Goal: Task Accomplishment & Management: Use online tool/utility

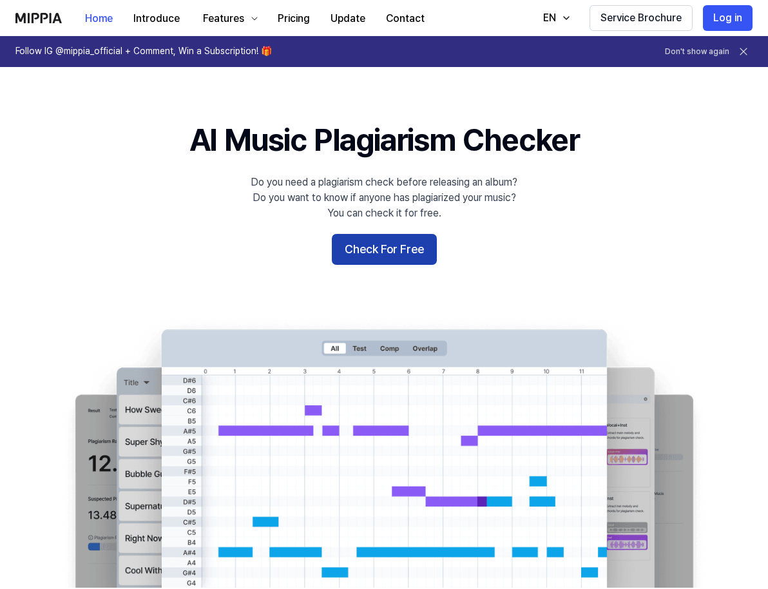
click at [359, 244] on button "Check For Free" at bounding box center [384, 249] width 105 height 31
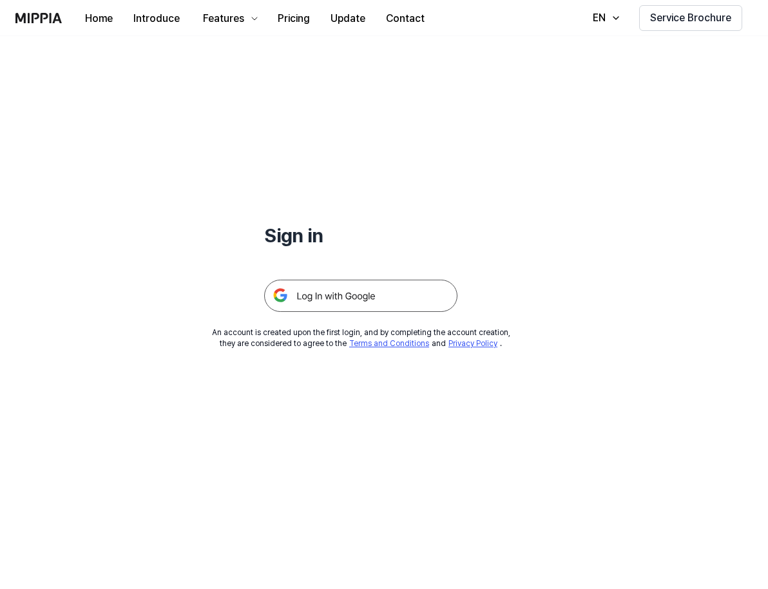
click at [354, 295] on img at bounding box center [360, 296] width 193 height 32
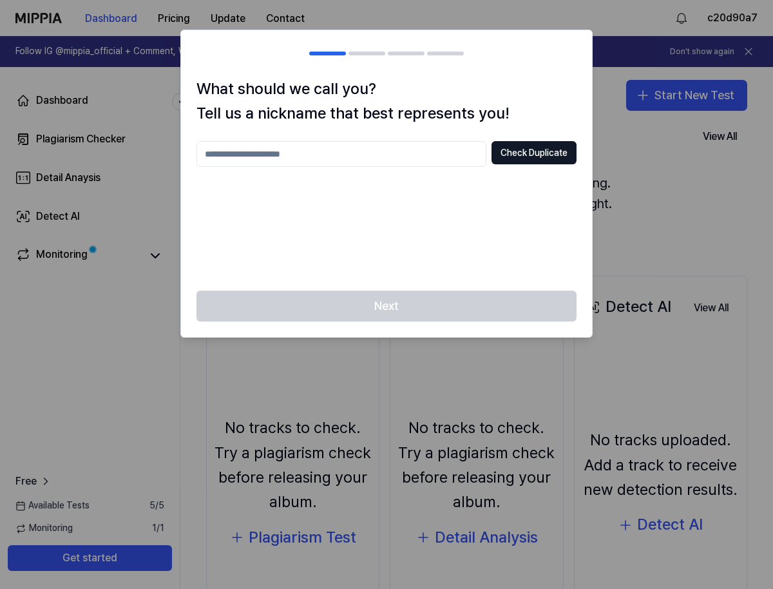
click at [409, 153] on input "text" at bounding box center [342, 154] width 290 height 26
type input "**********"
click at [528, 154] on button "Check Duplicate" at bounding box center [534, 152] width 85 height 23
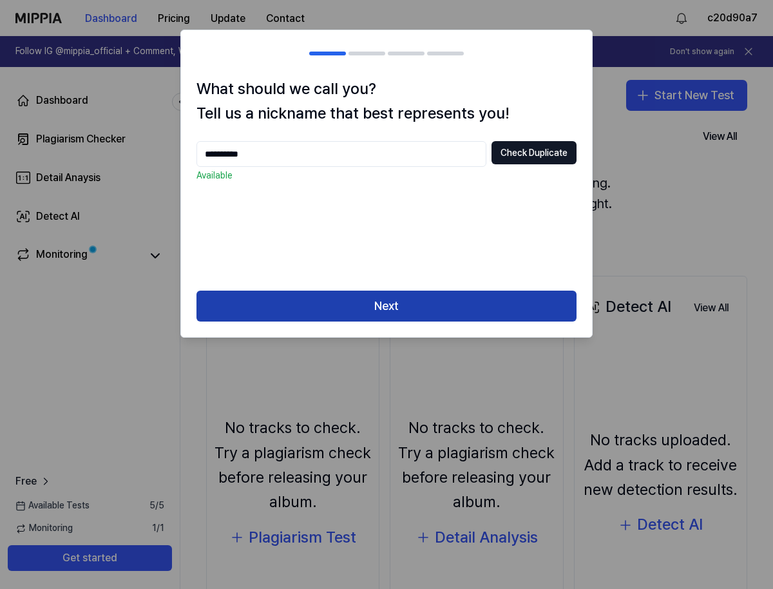
click at [459, 305] on button "Next" at bounding box center [387, 306] width 380 height 31
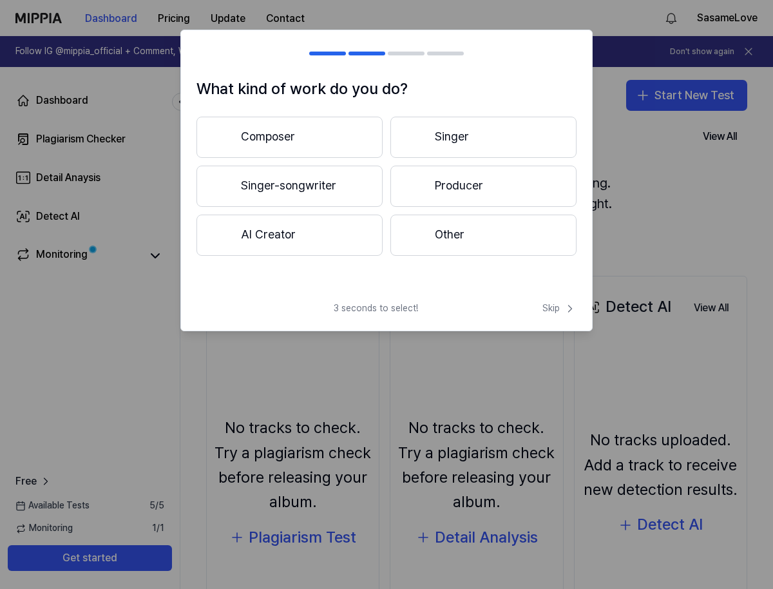
click at [354, 181] on button "Singer-songwriter" at bounding box center [290, 186] width 186 height 41
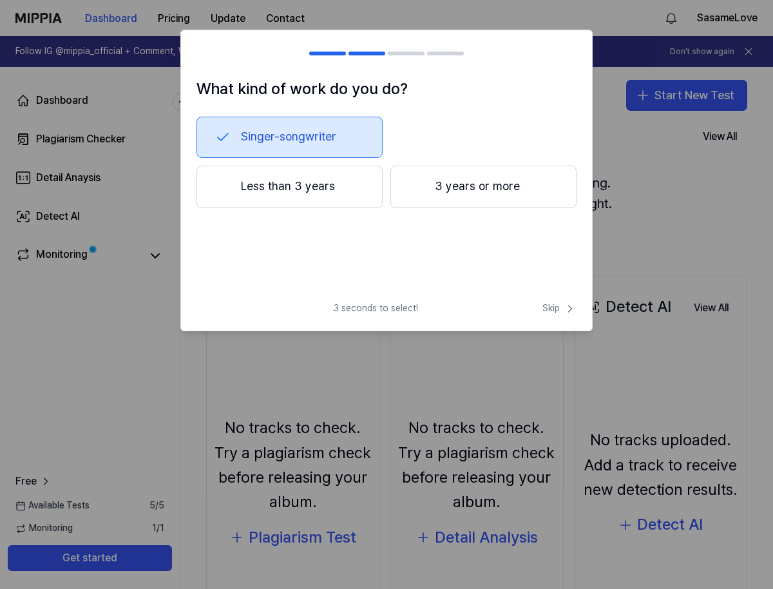
click at [319, 195] on button "Less than 3 years" at bounding box center [290, 187] width 186 height 43
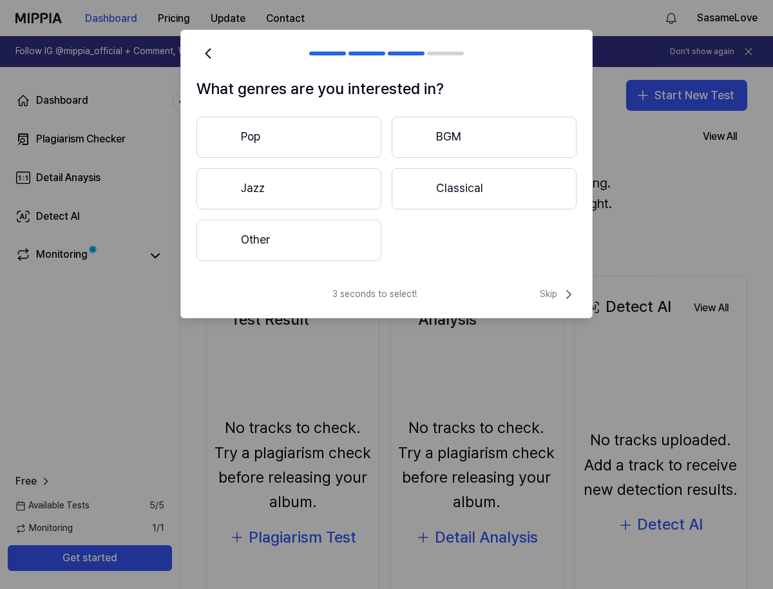
click at [360, 253] on button "Other" at bounding box center [289, 240] width 185 height 41
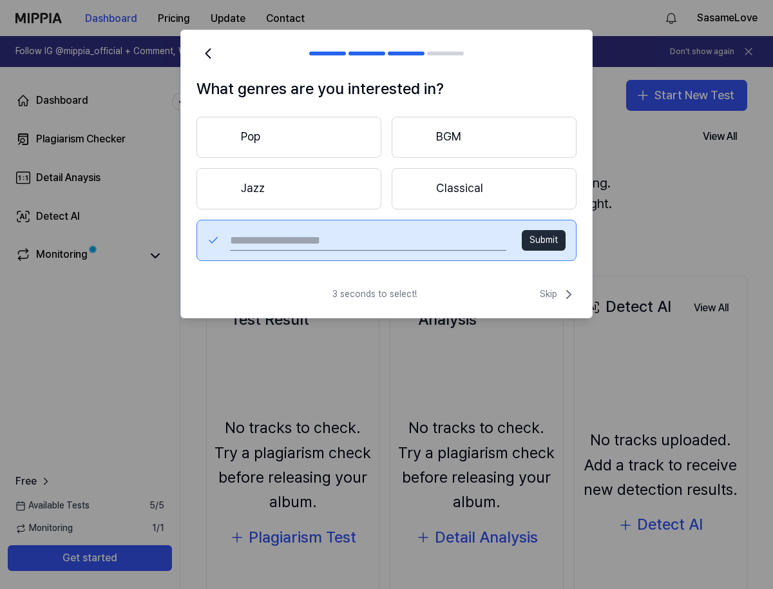
click at [343, 240] on input "text" at bounding box center [368, 240] width 276 height 21
type input "***"
click at [559, 240] on button "Submit" at bounding box center [544, 240] width 44 height 21
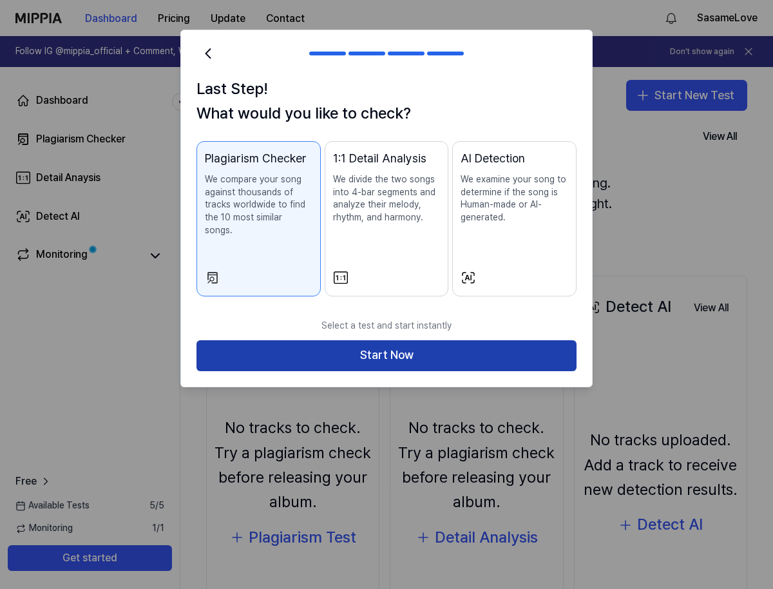
click at [415, 341] on button "Start Now" at bounding box center [387, 355] width 380 height 31
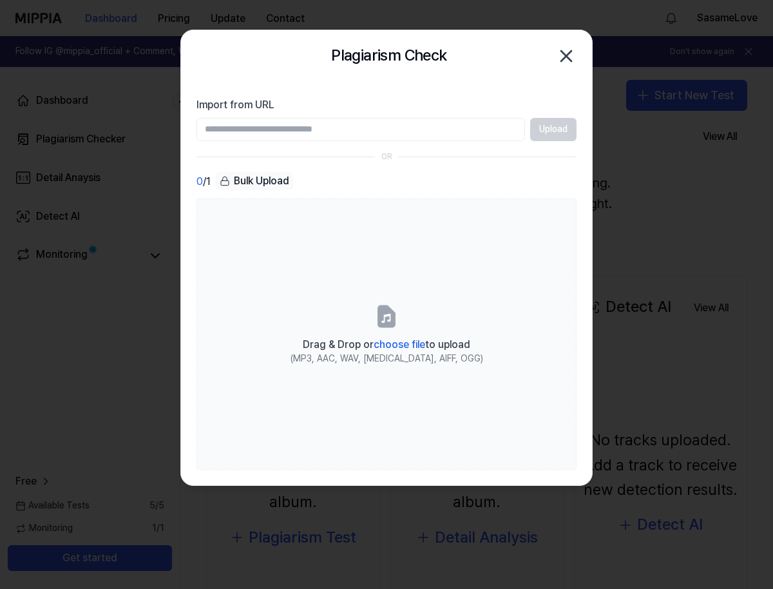
click at [293, 130] on input "Import from URL" at bounding box center [361, 129] width 329 height 23
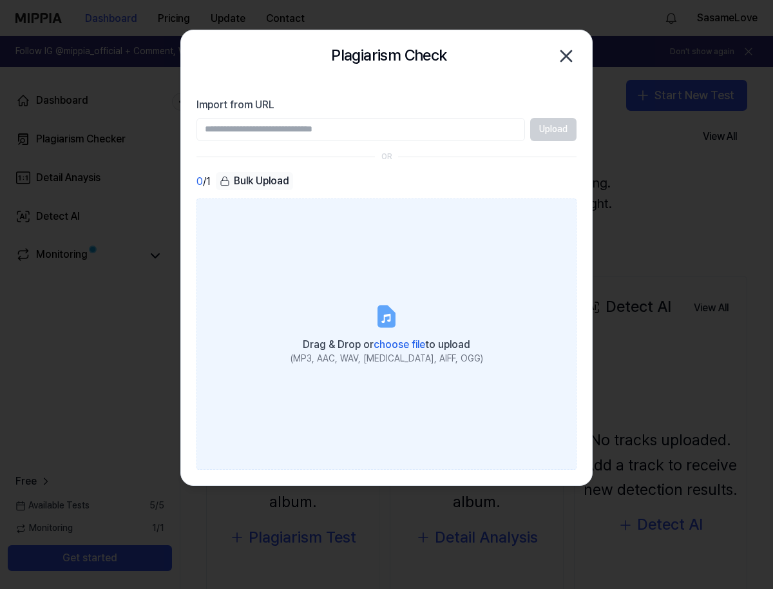
click at [401, 317] on label "Drag & Drop or choose file to upload (MP3, AAC, WAV, [MEDICAL_DATA], AIFF, OGG)" at bounding box center [387, 333] width 380 height 271
click at [0, 0] on input "Drag & Drop or choose file to upload (MP3, AAC, WAV, [MEDICAL_DATA], AIFF, OGG)" at bounding box center [0, 0] width 0 height 0
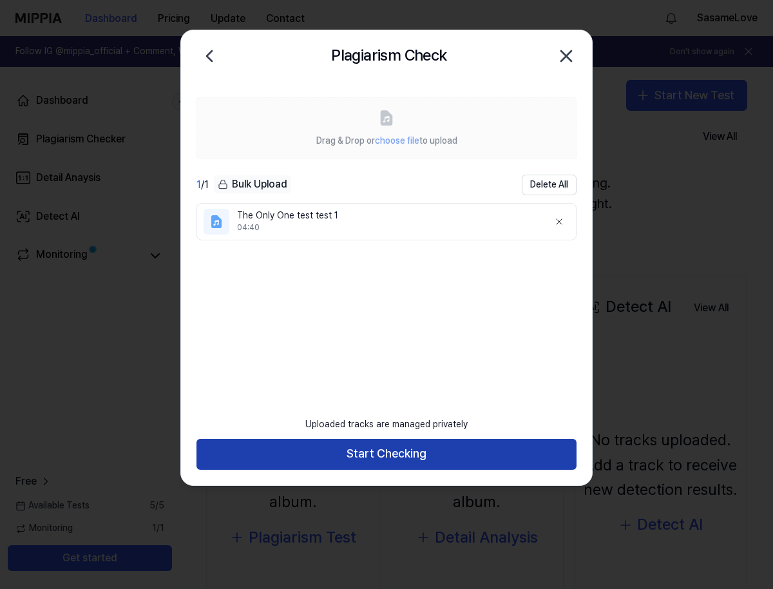
click at [442, 461] on button "Start Checking" at bounding box center [387, 454] width 380 height 31
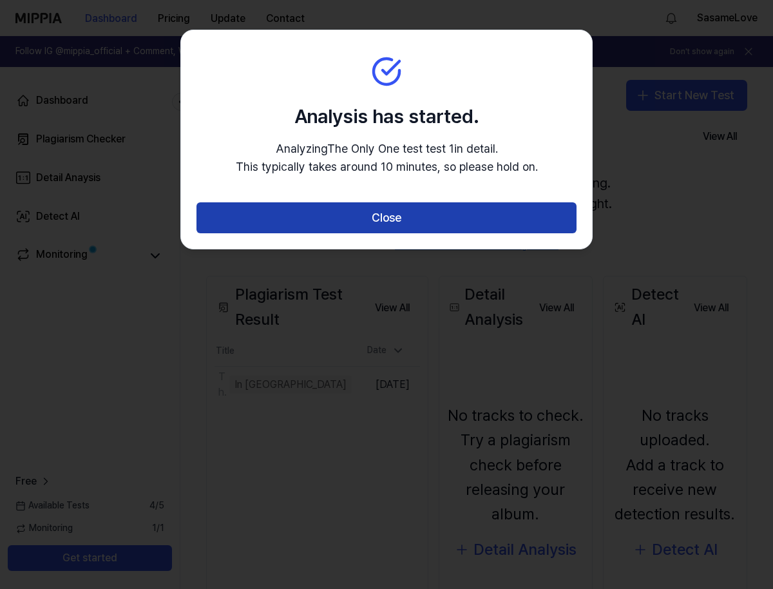
click at [443, 215] on button "Close" at bounding box center [387, 217] width 380 height 31
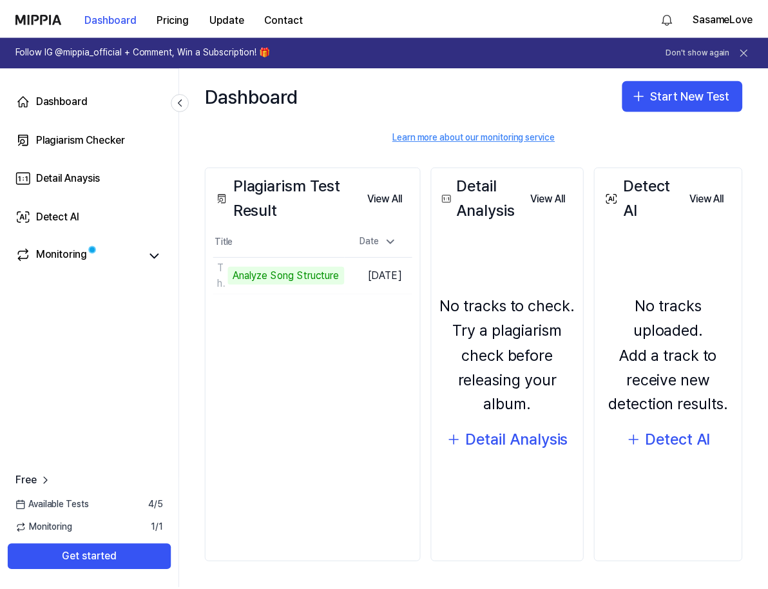
scroll to position [108, 0]
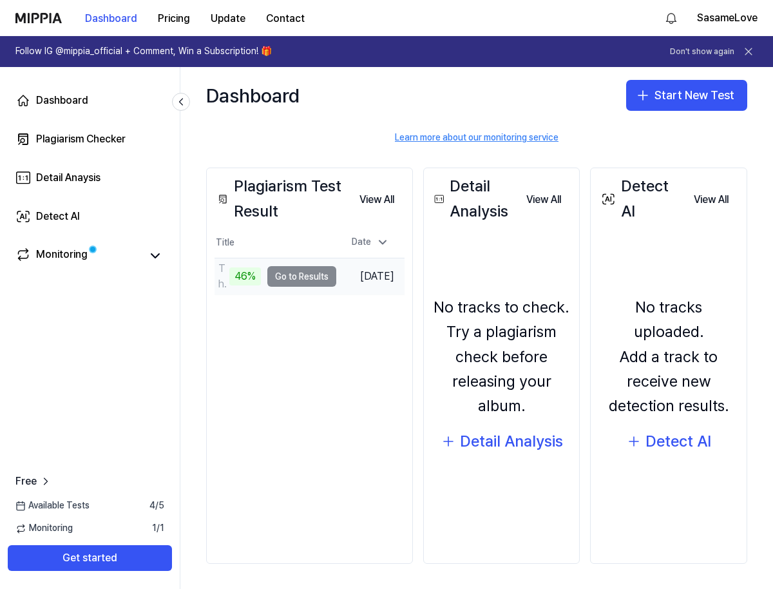
click at [298, 282] on td "The Only One test test 1 46% Go to Results" at bounding box center [276, 276] width 122 height 36
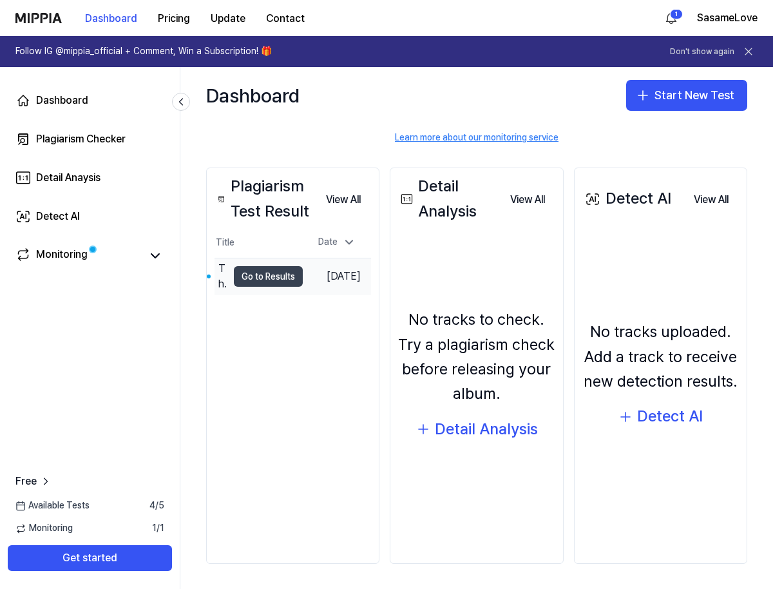
click at [286, 282] on button "Go to Results" at bounding box center [268, 276] width 69 height 21
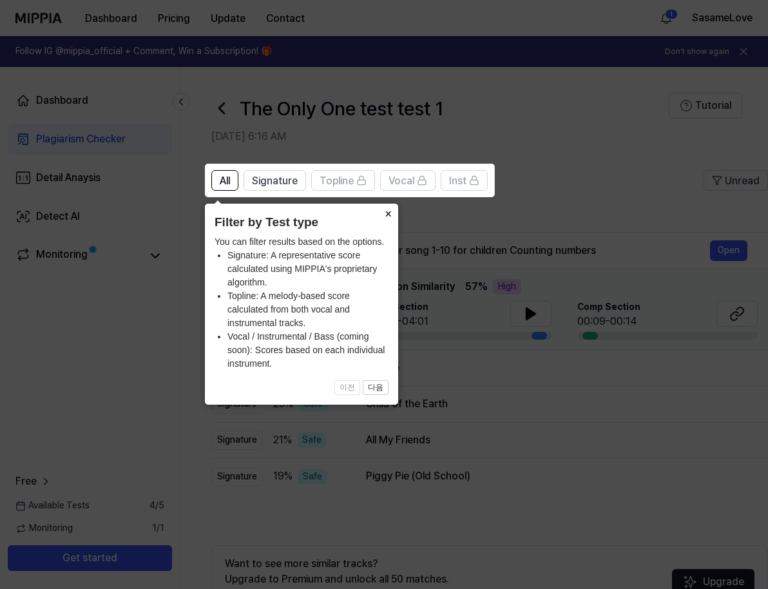
click at [387, 212] on button "×" at bounding box center [388, 213] width 21 height 18
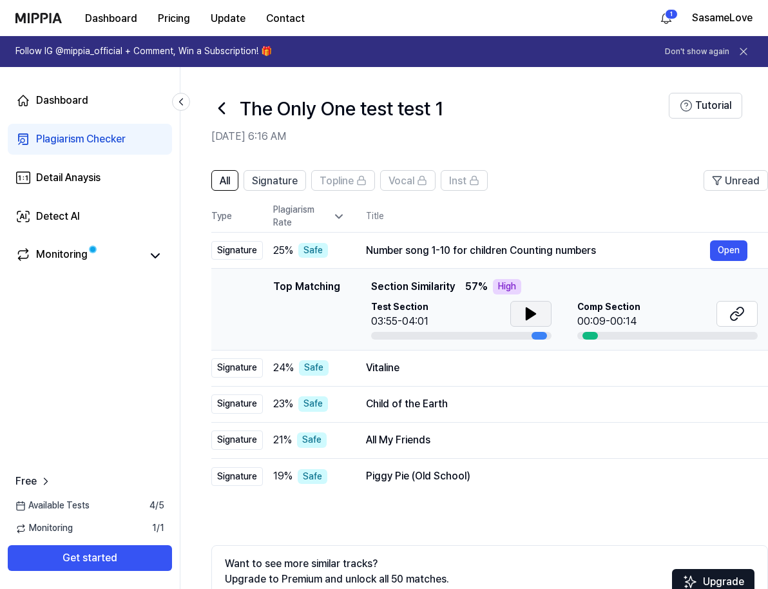
click at [539, 314] on button at bounding box center [530, 314] width 41 height 26
click at [746, 319] on button at bounding box center [736, 314] width 41 height 26
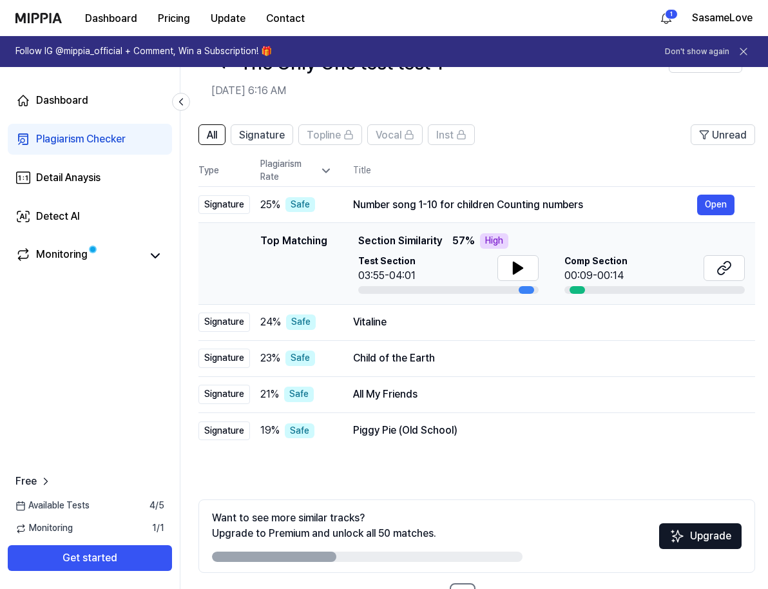
scroll to position [48, 0]
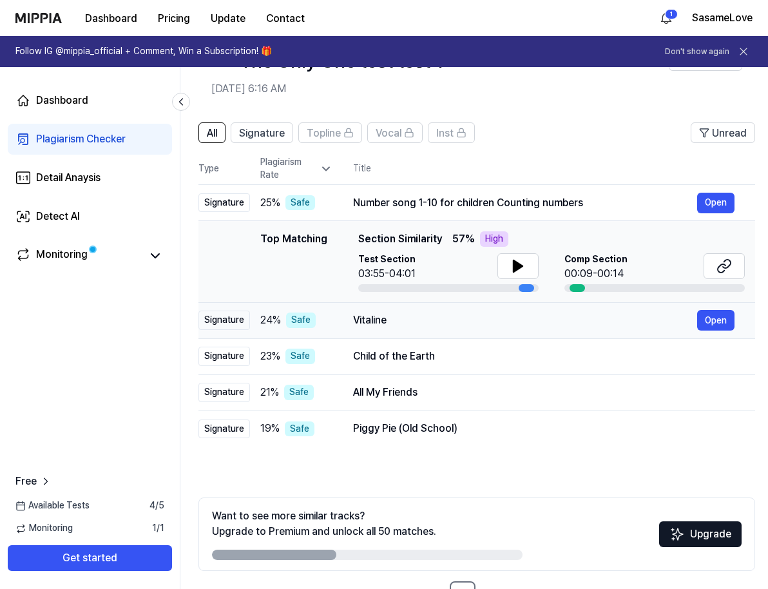
click at [468, 322] on div "Vitaline" at bounding box center [525, 319] width 344 height 15
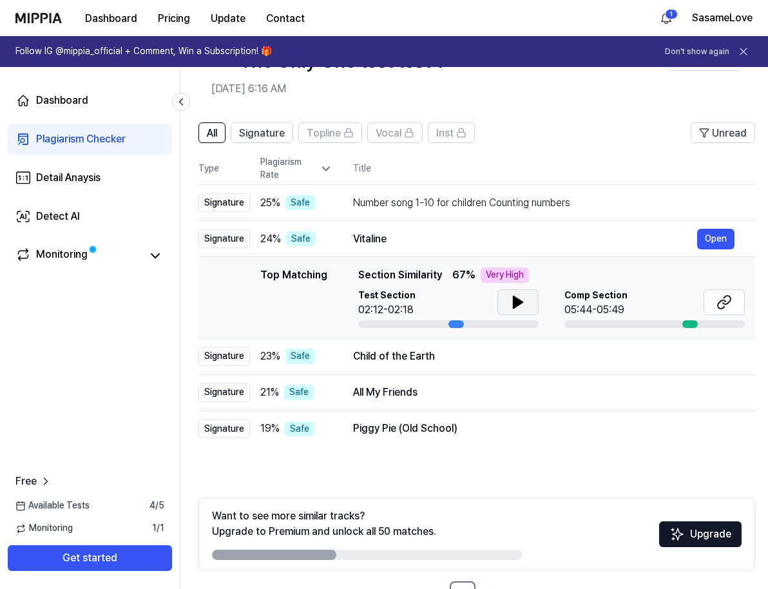
click at [510, 303] on icon at bounding box center [517, 301] width 15 height 15
click at [508, 303] on button at bounding box center [517, 302] width 41 height 26
click at [724, 312] on button at bounding box center [724, 302] width 41 height 26
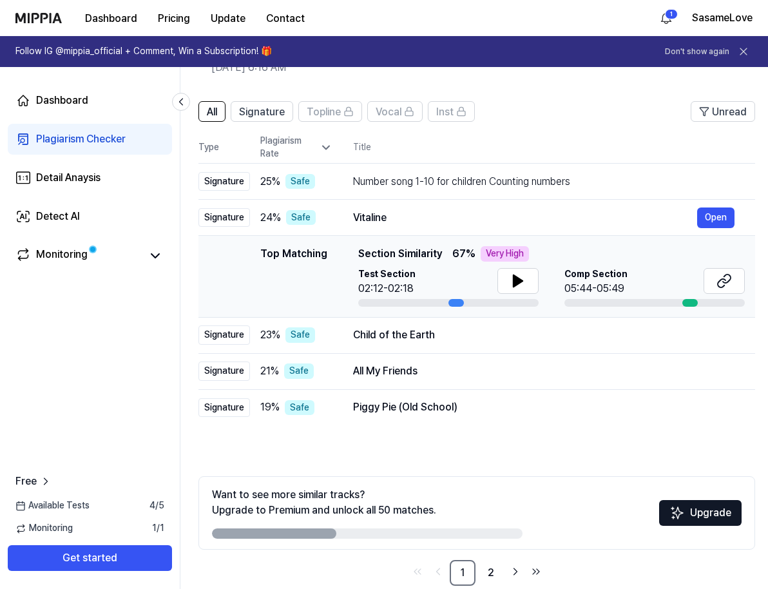
scroll to position [70, 0]
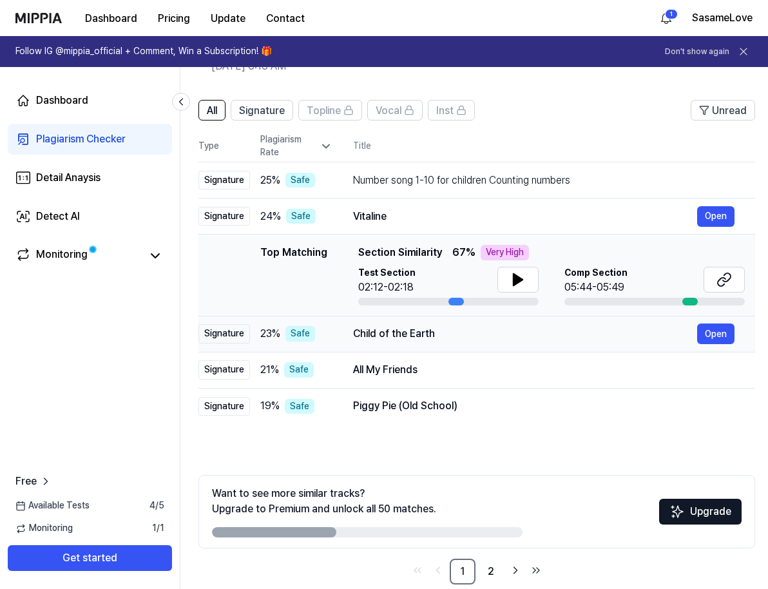
click at [620, 343] on div "Child of the Earth Open" at bounding box center [543, 333] width 381 height 21
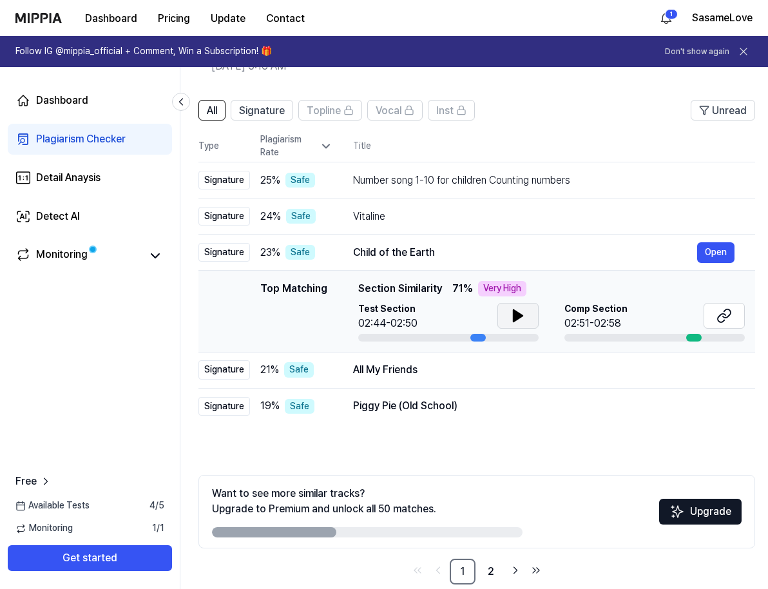
click at [519, 321] on icon at bounding box center [517, 315] width 15 height 15
click at [726, 323] on icon at bounding box center [723, 315] width 15 height 15
click at [514, 320] on icon at bounding box center [518, 316] width 9 height 12
click at [731, 323] on button at bounding box center [724, 316] width 41 height 26
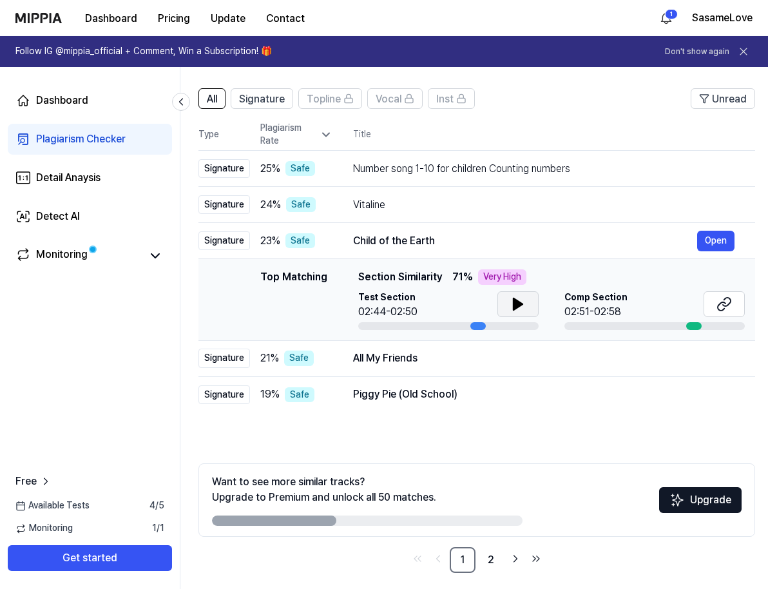
scroll to position [91, 0]
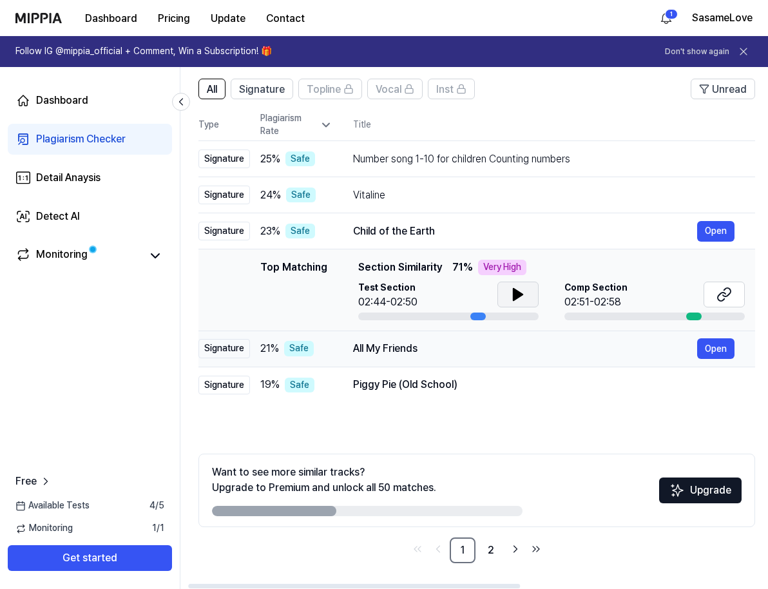
click at [415, 358] on div "All My Friends Open" at bounding box center [543, 348] width 381 height 21
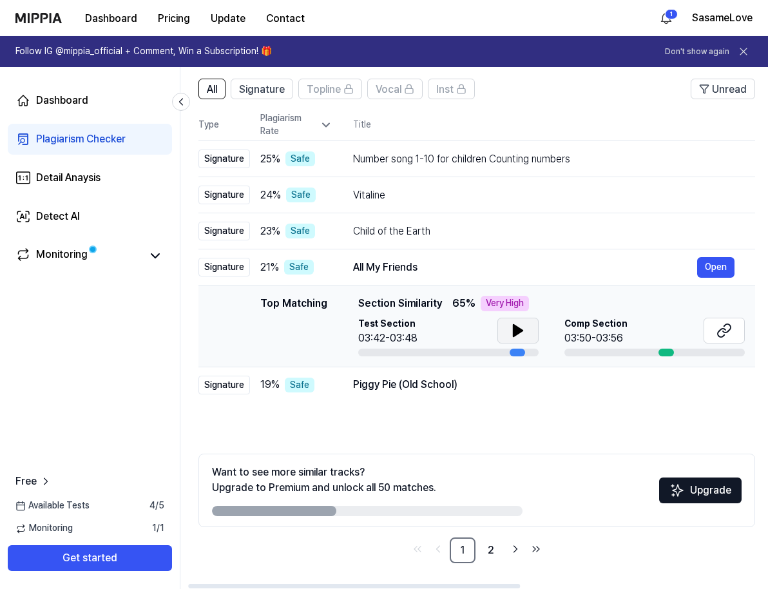
click at [519, 328] on icon at bounding box center [517, 330] width 15 height 15
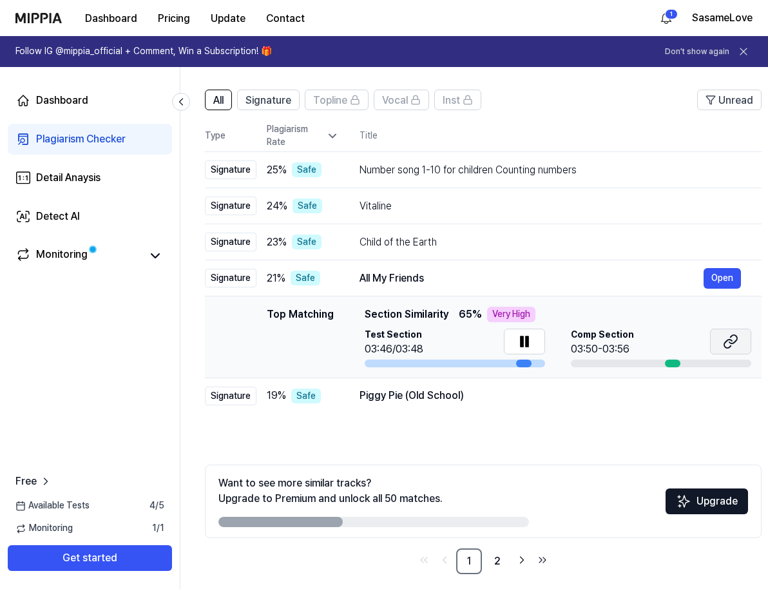
scroll to position [0, 5]
click at [730, 346] on icon at bounding box center [731, 341] width 15 height 15
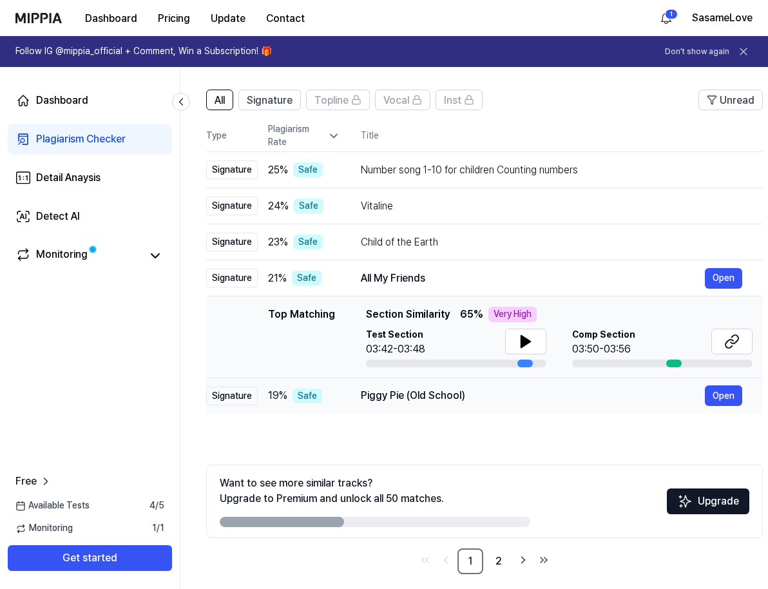
scroll to position [0, 0]
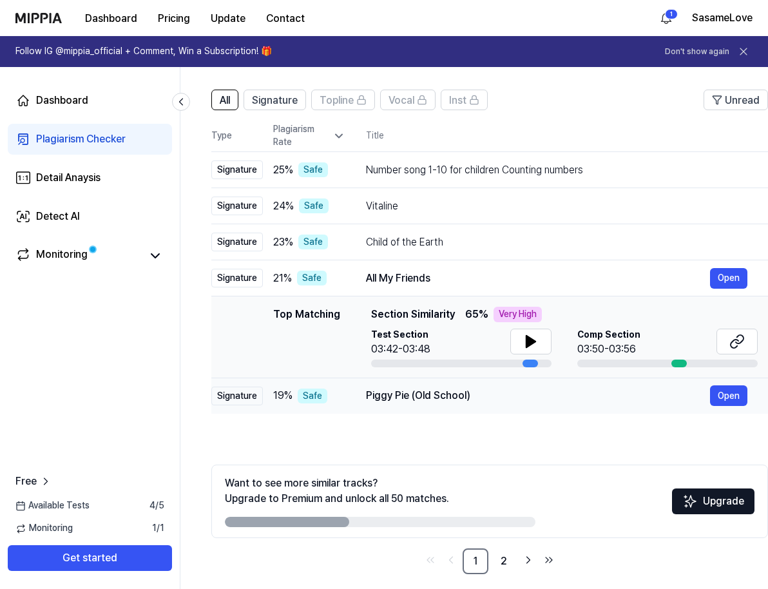
click at [386, 396] on div "Piggy Pie (Old School)" at bounding box center [538, 395] width 344 height 15
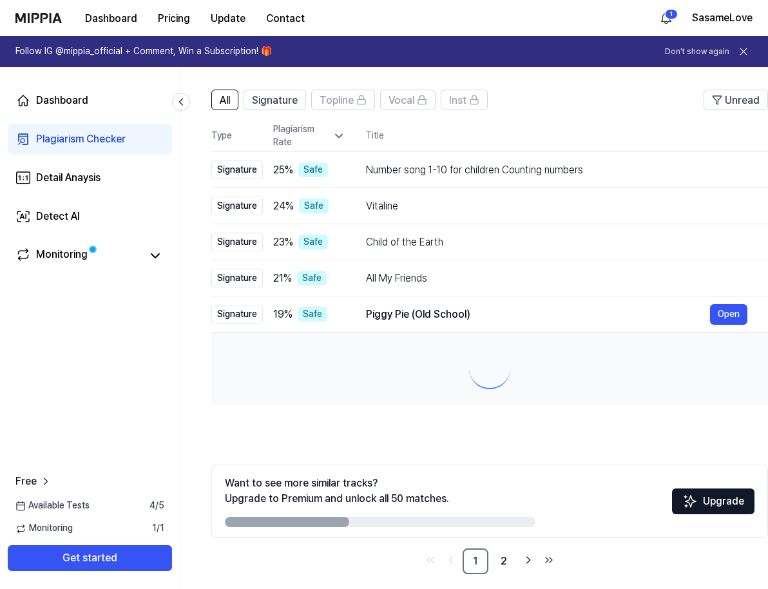
scroll to position [0, 4]
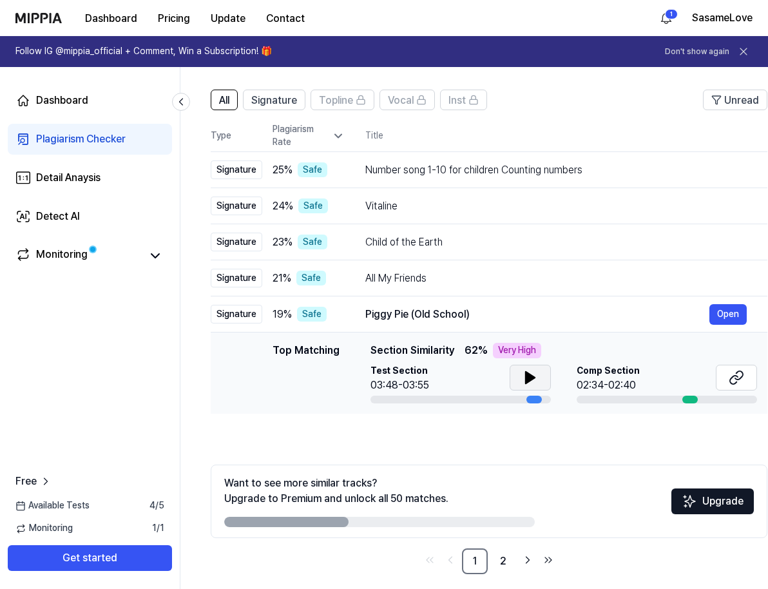
click at [541, 381] on button at bounding box center [530, 378] width 41 height 26
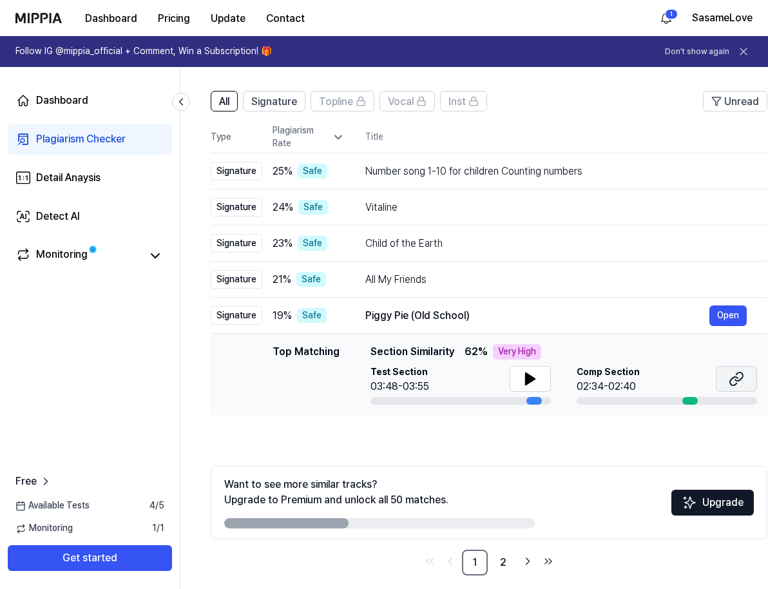
scroll to position [77, 0]
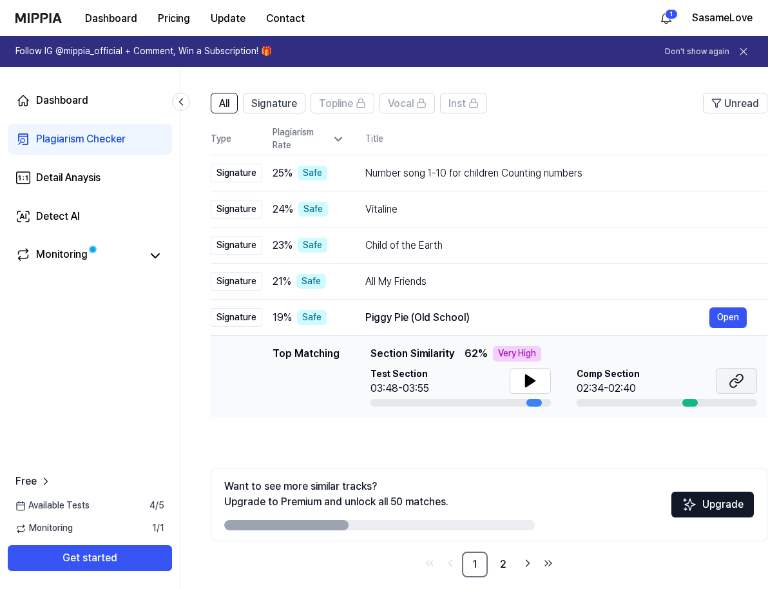
click at [742, 382] on icon at bounding box center [736, 380] width 15 height 15
